Goal: Transaction & Acquisition: Book appointment/travel/reservation

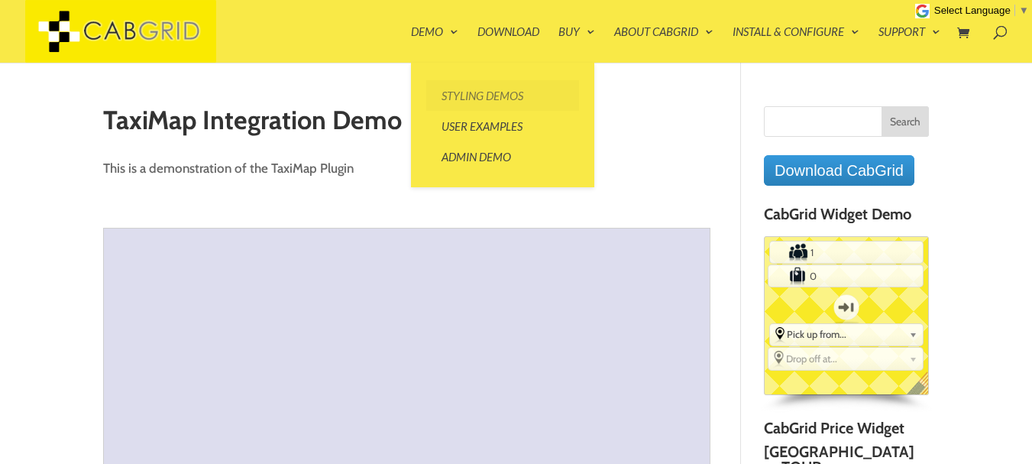
click at [453, 99] on link "Styling Demos" at bounding box center [502, 95] width 153 height 31
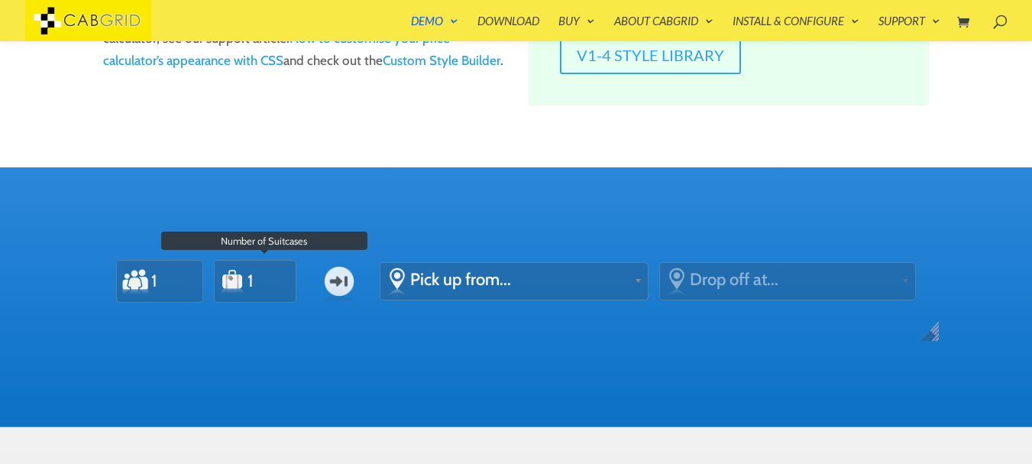
click at [274, 276] on input "1" at bounding box center [265, 280] width 37 height 34
click at [274, 276] on input "2" at bounding box center [265, 280] width 37 height 34
click at [274, 276] on input "3" at bounding box center [265, 280] width 37 height 34
type input "4"
click at [274, 276] on input "4" at bounding box center [265, 280] width 37 height 34
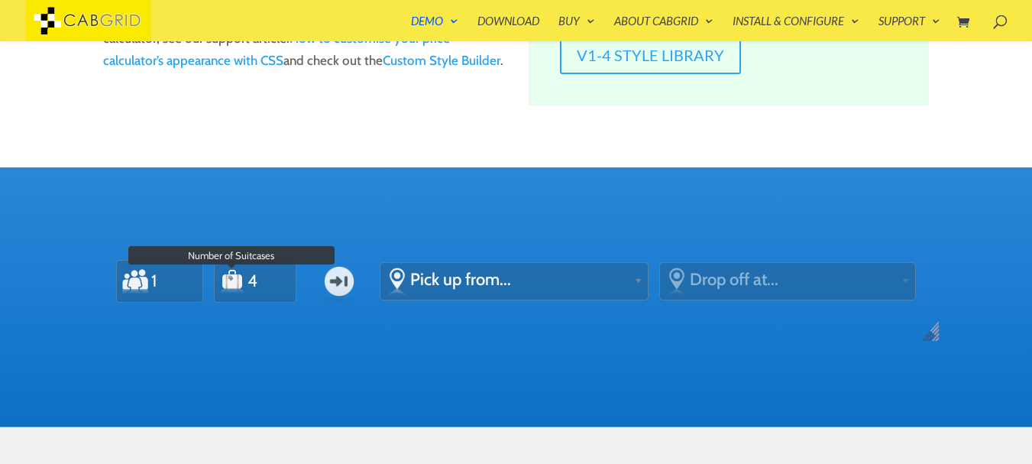
click at [176, 283] on input "1" at bounding box center [168, 280] width 37 height 34
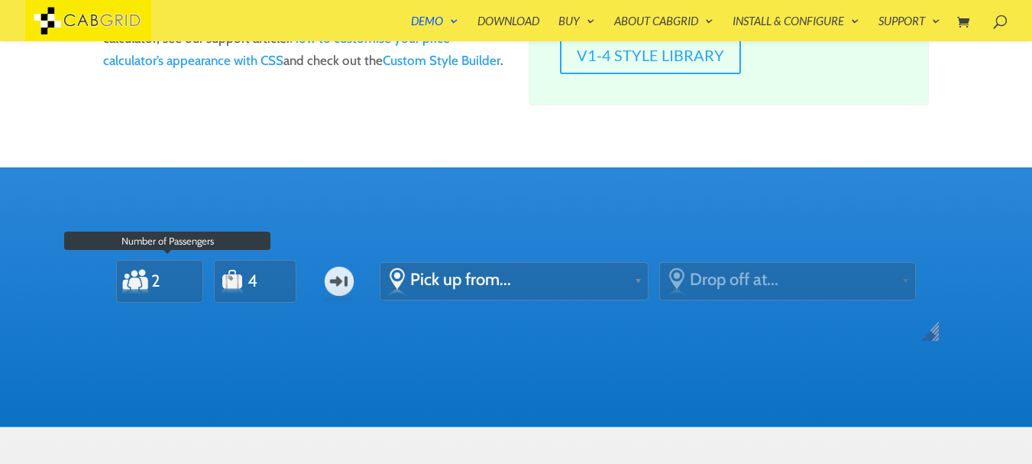
click at [176, 275] on input "2" at bounding box center [168, 280] width 37 height 34
click at [176, 275] on input "3" at bounding box center [168, 280] width 37 height 34
type input "4"
click at [176, 275] on input "4" at bounding box center [168, 280] width 37 height 34
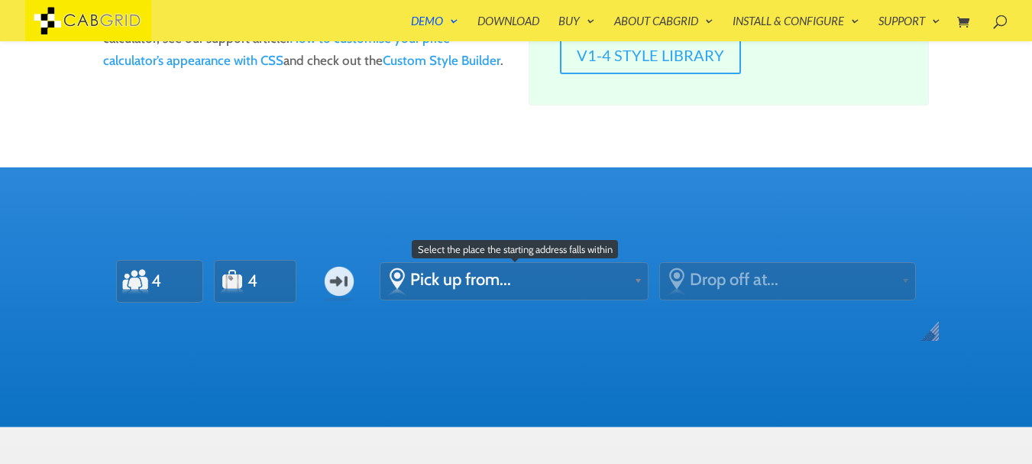
click at [436, 279] on span "Pick up from..." at bounding box center [519, 279] width 218 height 21
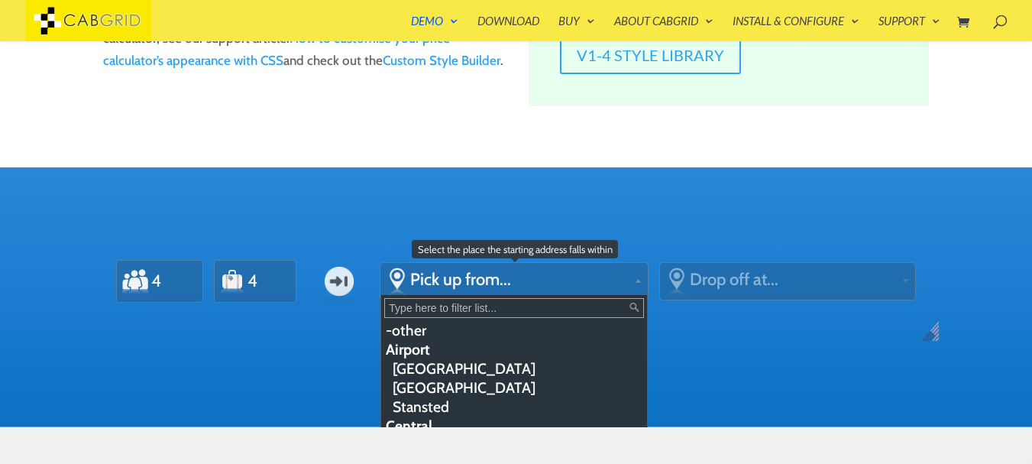
click at [437, 347] on li "Airport" at bounding box center [512, 349] width 263 height 19
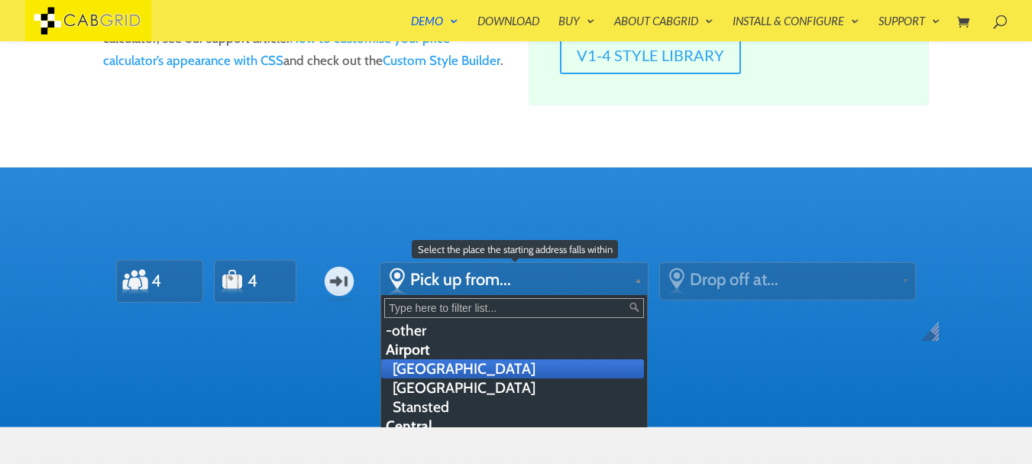
click at [436, 375] on li "[GEOGRAPHIC_DATA]" at bounding box center [512, 368] width 263 height 19
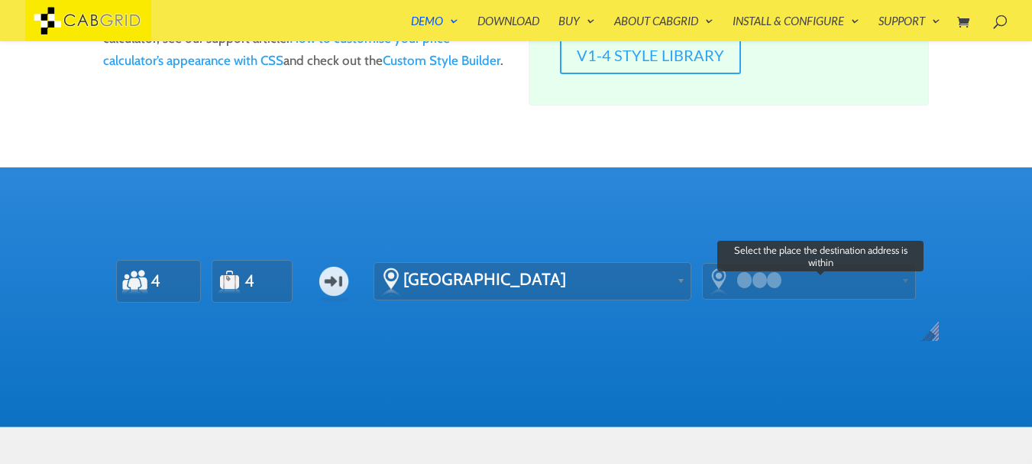
click at [777, 281] on span at bounding box center [813, 279] width 163 height 18
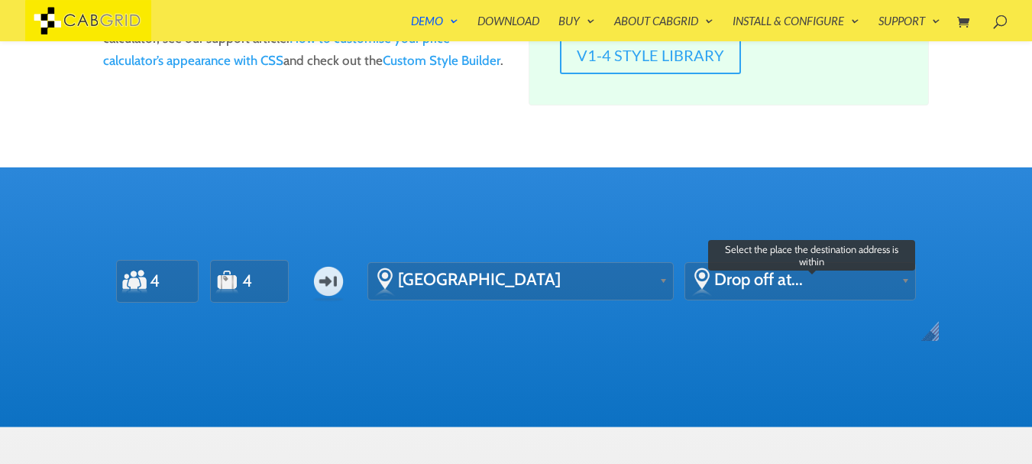
click at [719, 282] on span "Drop off at..." at bounding box center [804, 279] width 181 height 21
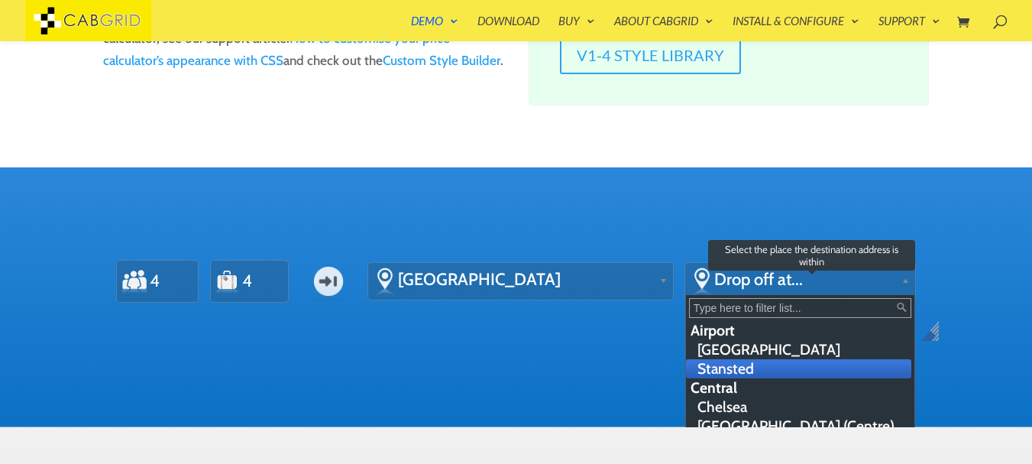
click at [715, 371] on li "Stansted" at bounding box center [799, 368] width 226 height 19
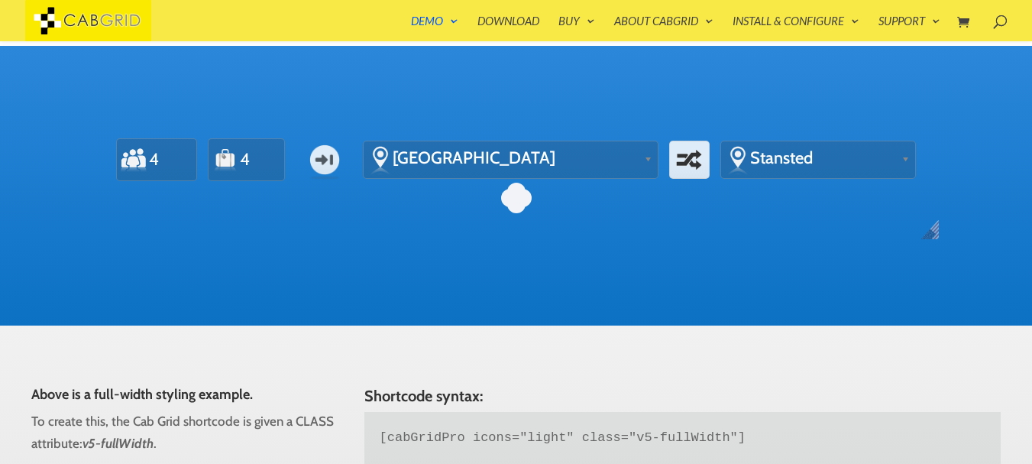
scroll to position [548, 0]
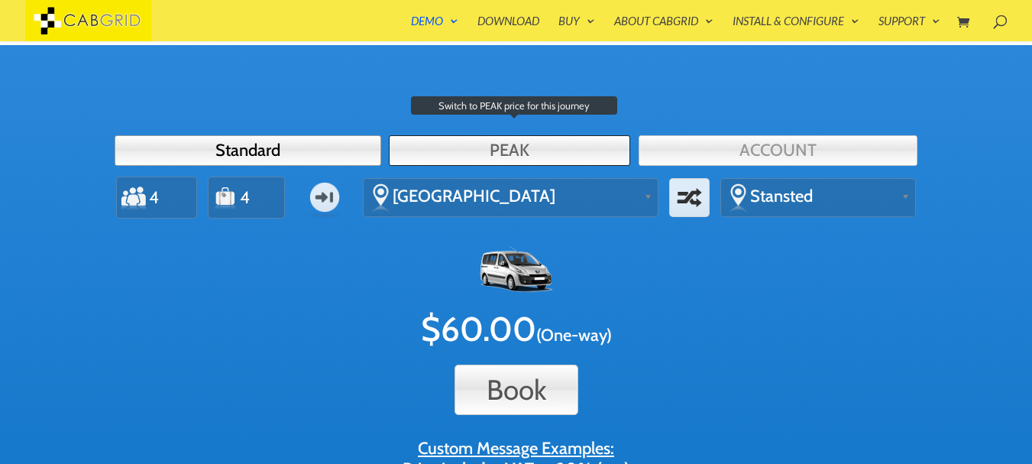
click at [466, 148] on link "PEAK" at bounding box center [509, 150] width 241 height 31
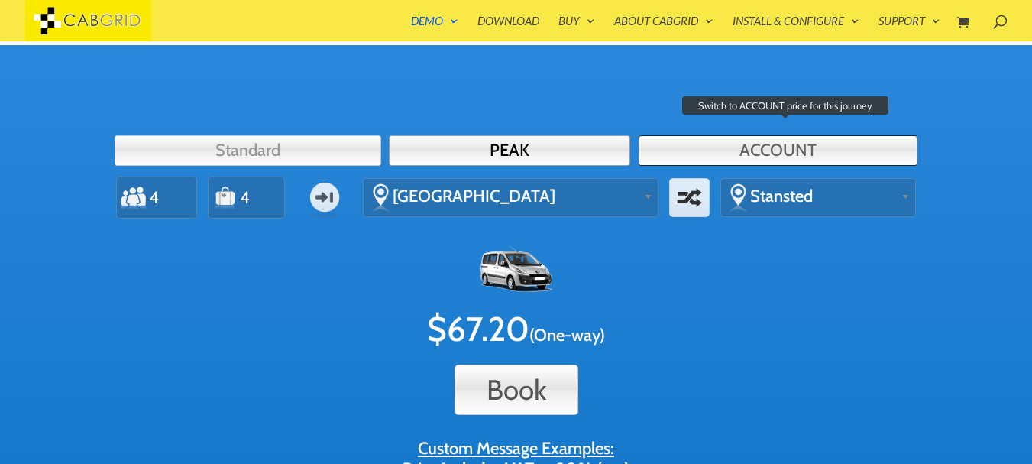
click at [719, 150] on link "ACCOUNT" at bounding box center [777, 150] width 279 height 31
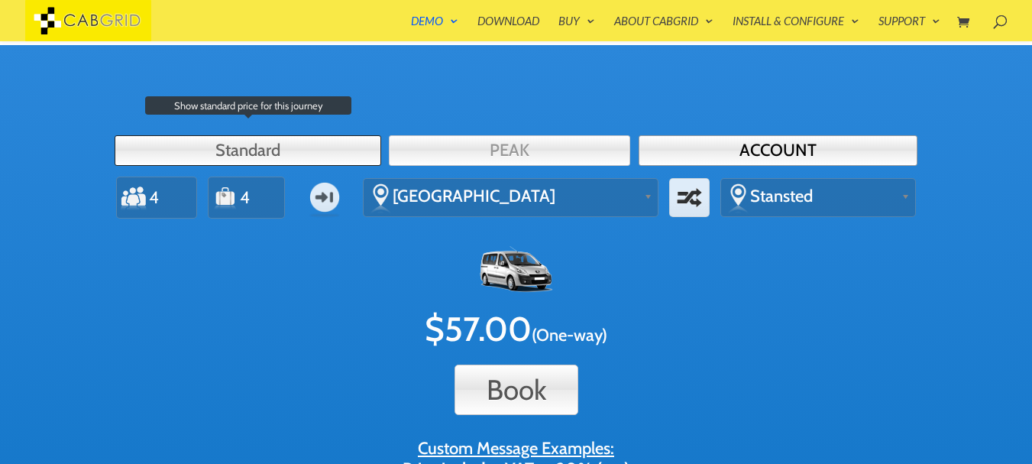
click at [305, 160] on link "Standard" at bounding box center [248, 150] width 267 height 31
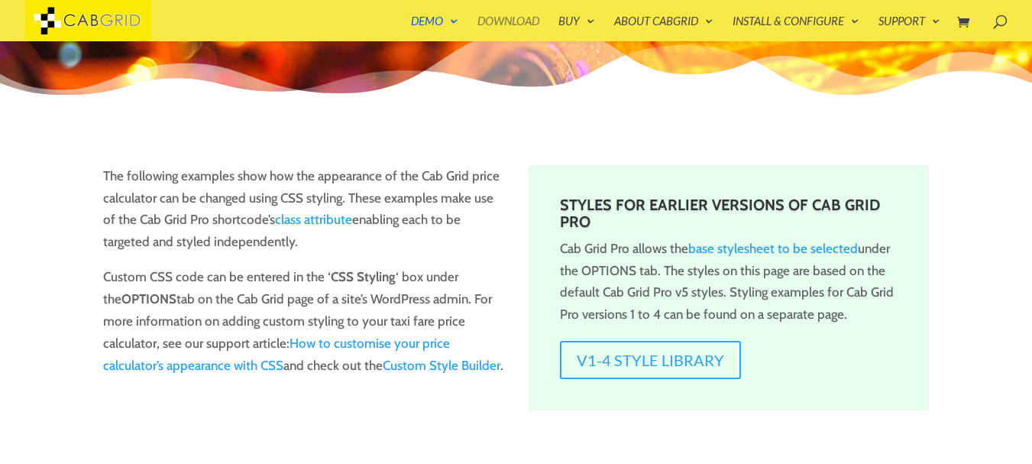
scroll to position [121, 0]
click at [517, 18] on link "Download" at bounding box center [508, 28] width 62 height 26
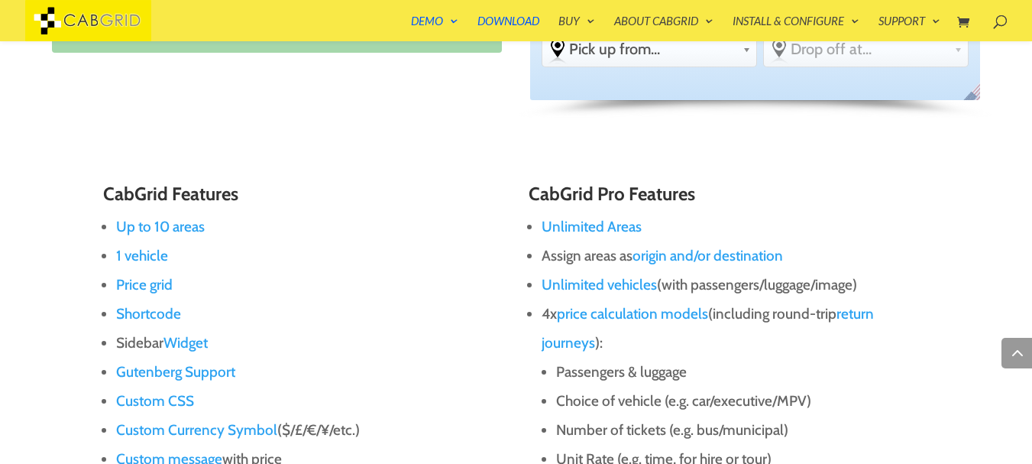
scroll to position [818, 0]
